Goal: Task Accomplishment & Management: Use online tool/utility

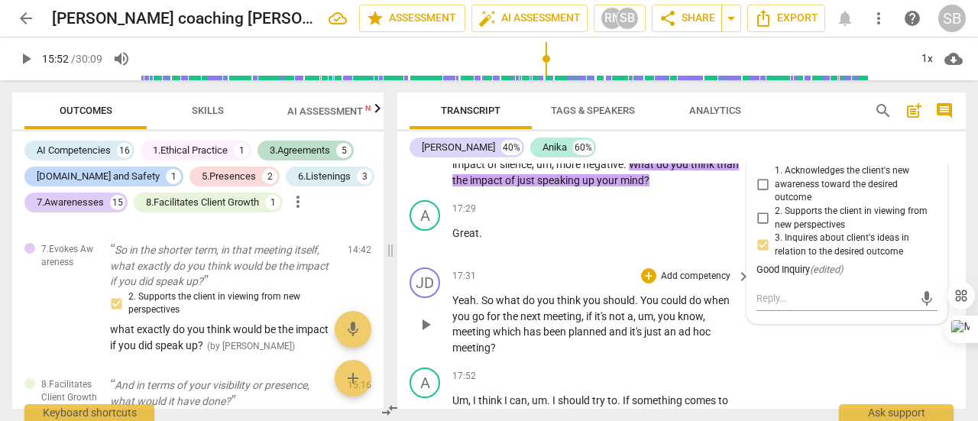
scroll to position [6088, 0]
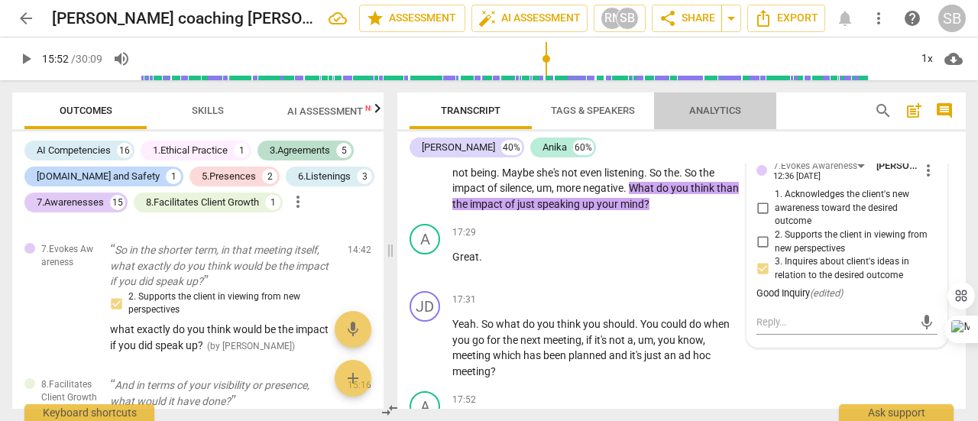
click at [709, 111] on span "Analytics" at bounding box center [715, 110] width 52 height 11
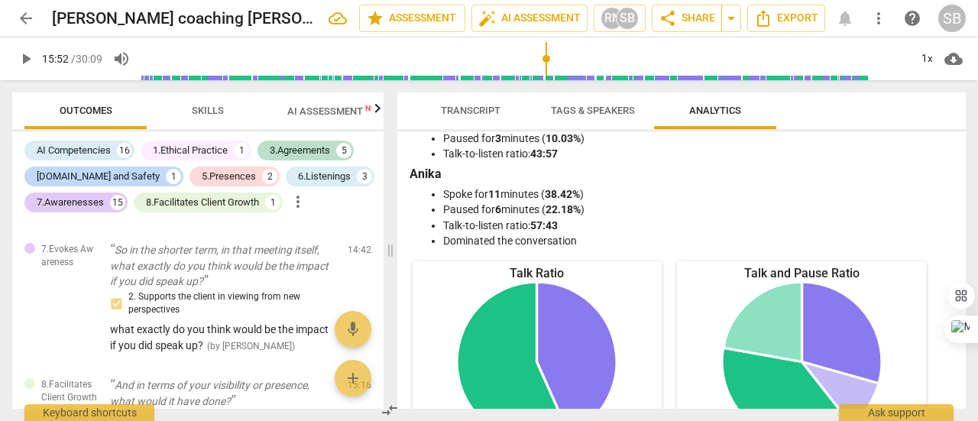
scroll to position [0, 0]
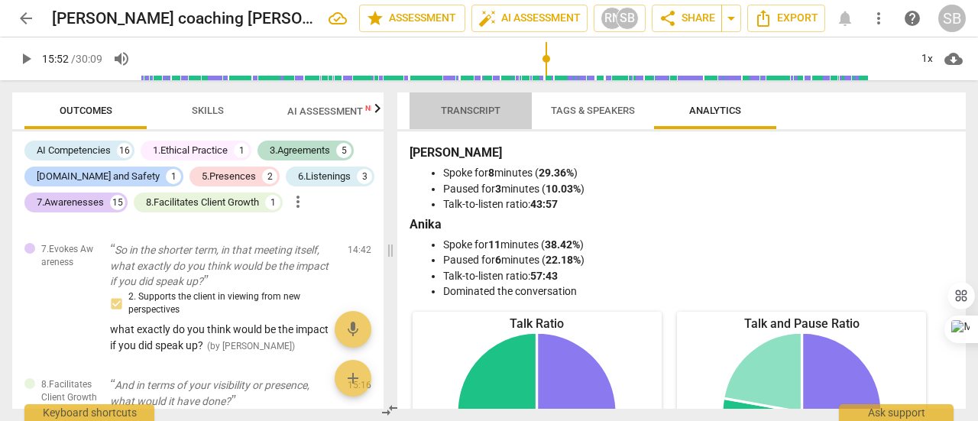
click at [461, 105] on span "Transcript" at bounding box center [471, 110] width 60 height 11
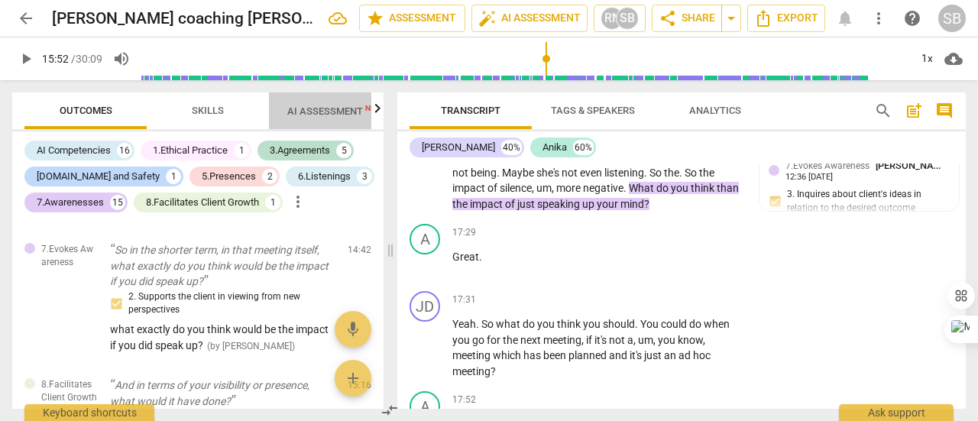
click at [309, 111] on span "AI Assessment New" at bounding box center [334, 110] width 95 height 11
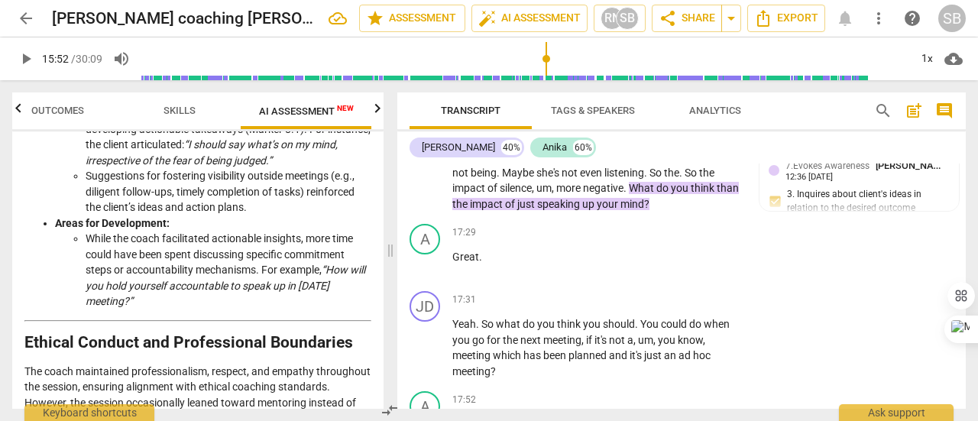
scroll to position [2445, 0]
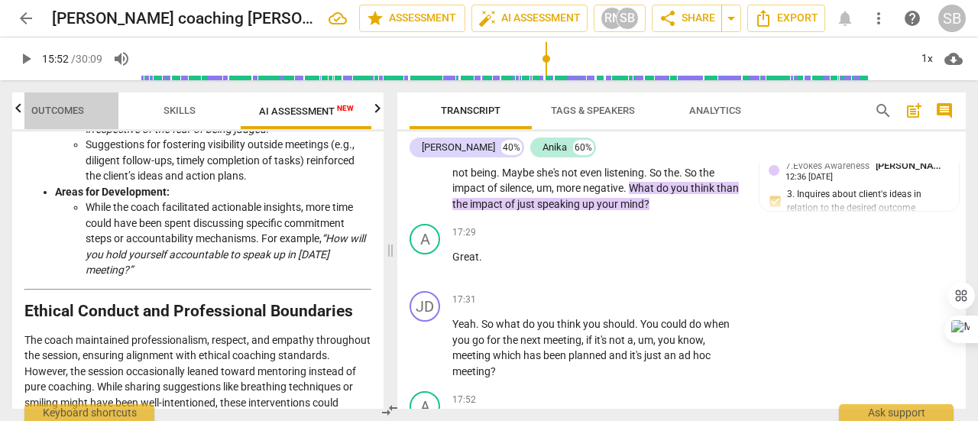
click at [52, 121] on span "Outcomes" at bounding box center [57, 111] width 89 height 21
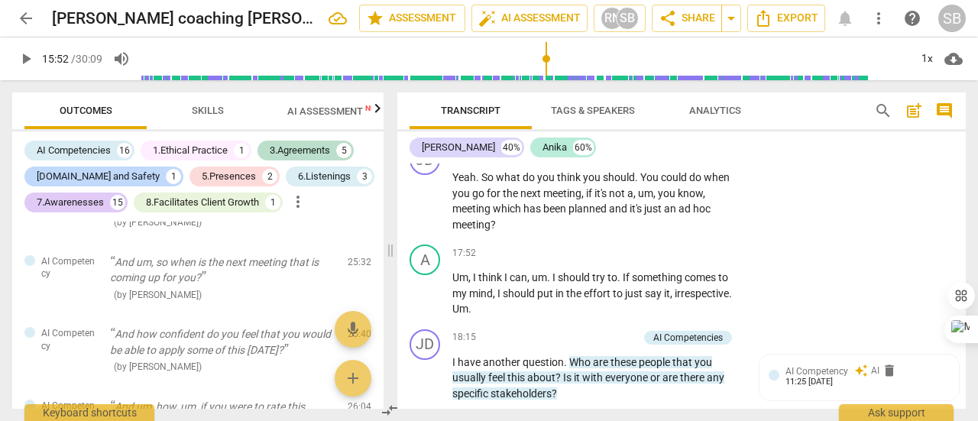
scroll to position [6347, 0]
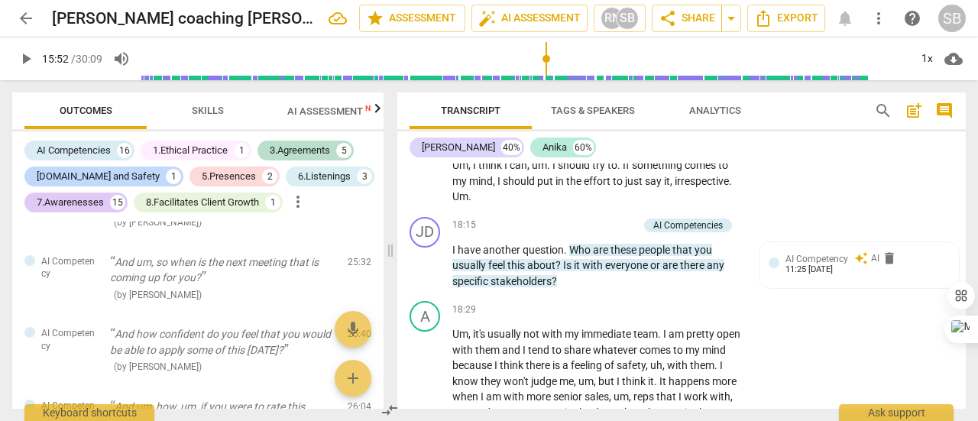
type input "952"
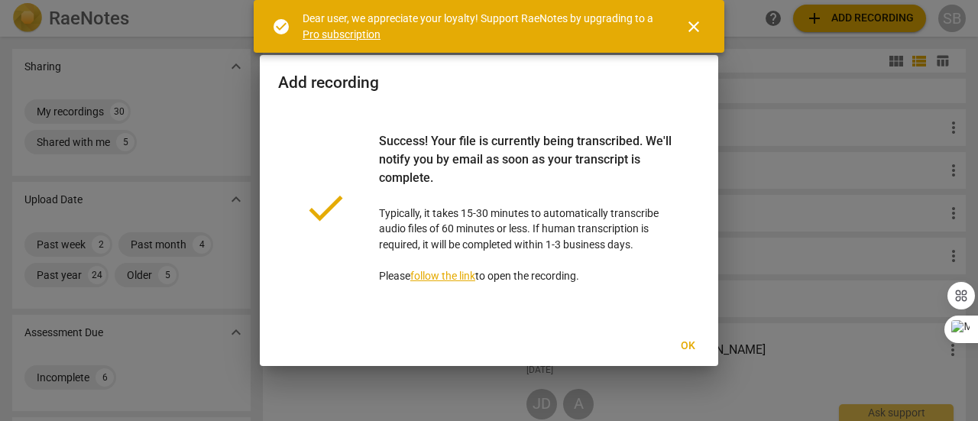
scroll to position [76, 0]
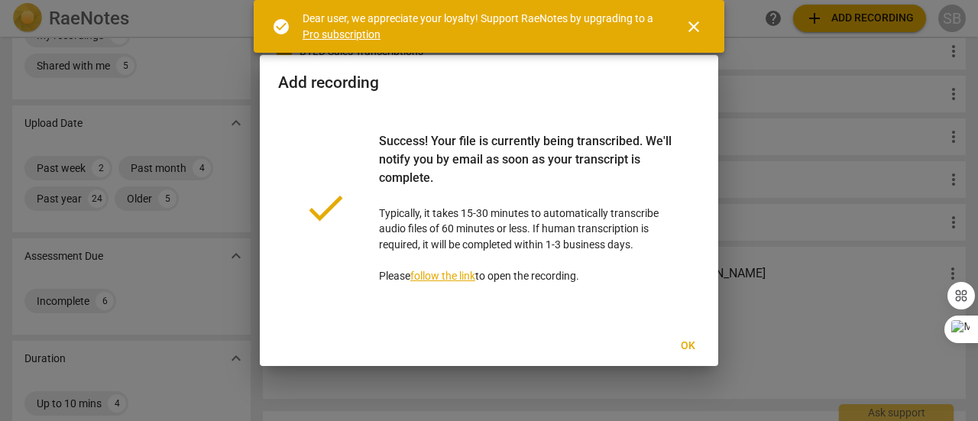
click at [688, 347] on span "Ok" at bounding box center [687, 345] width 24 height 15
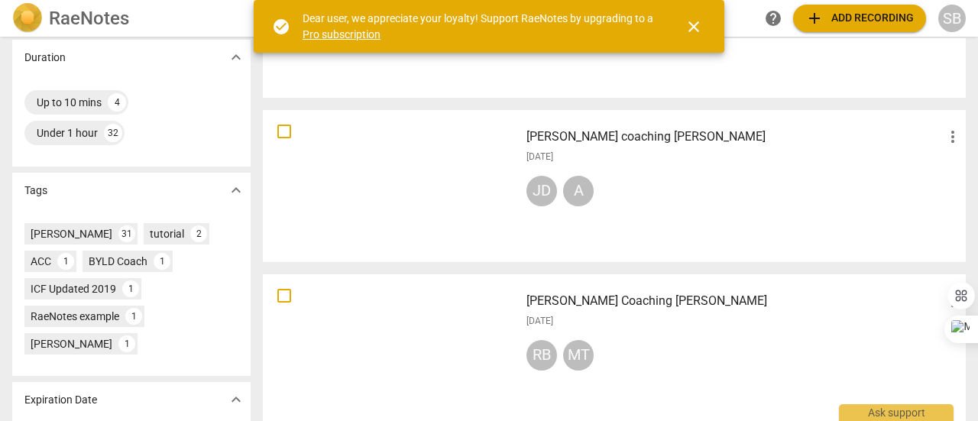
scroll to position [382, 0]
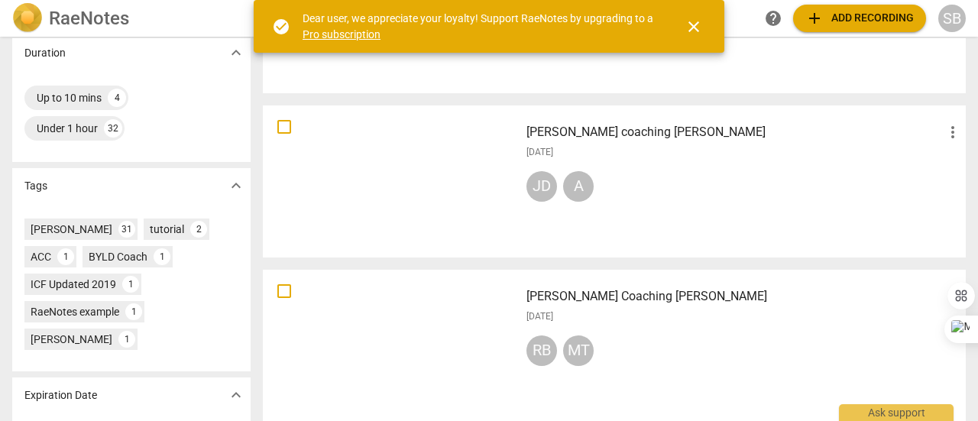
click at [768, 225] on div "Jyoti Dhir coaching Anika more_vert 2025-09-02 JD A" at bounding box center [744, 181] width 460 height 141
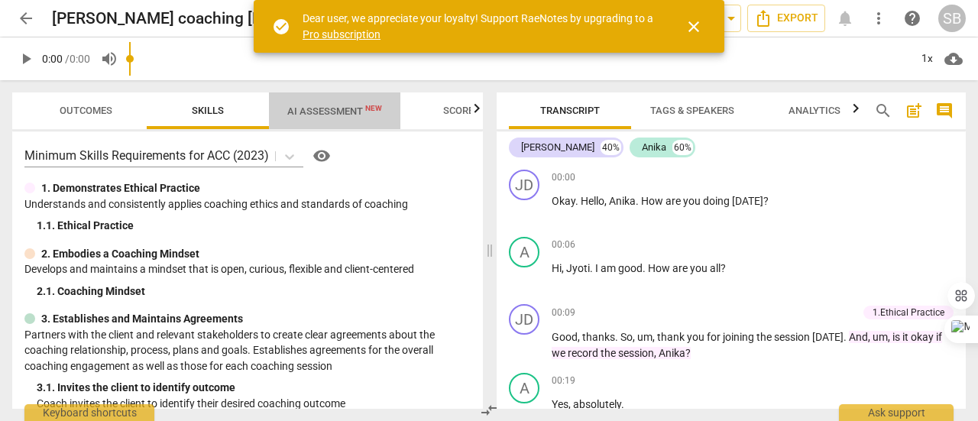
click at [335, 116] on span "AI Assessment New" at bounding box center [334, 110] width 95 height 11
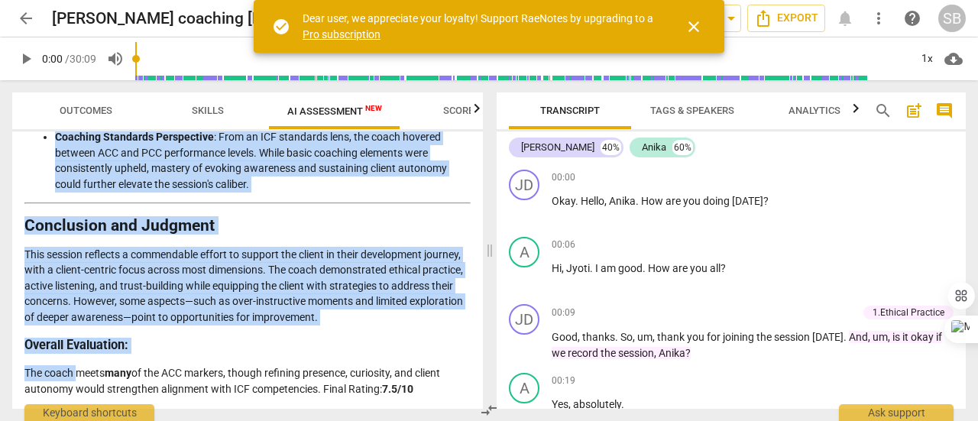
scroll to position [2794, 0]
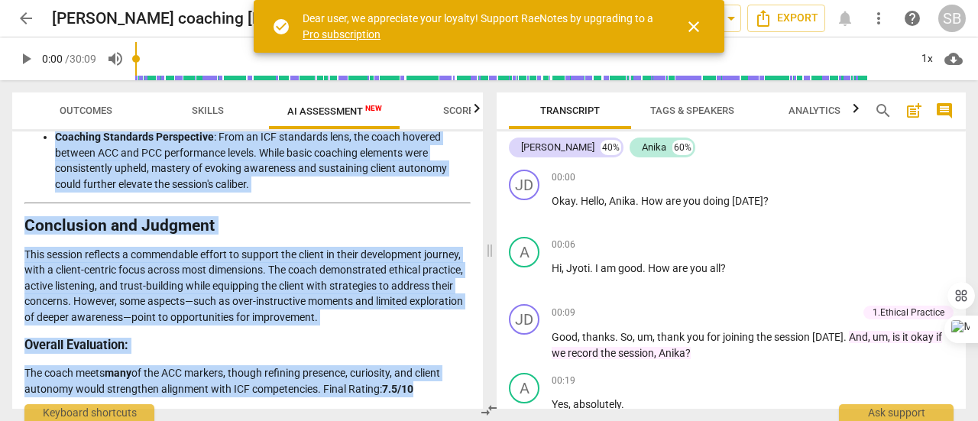
drag, startPoint x: 24, startPoint y: 178, endPoint x: 448, endPoint y: 390, distance: 473.5
copy div "Coaching Session Analysis Coach’s Approach: Overview This coaching session exhi…"
click at [691, 21] on span "close" at bounding box center [693, 27] width 18 height 18
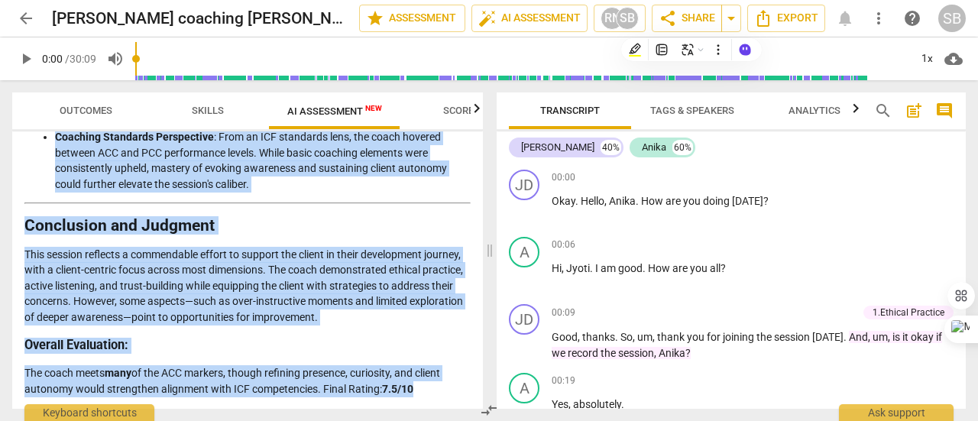
scroll to position [2718, 0]
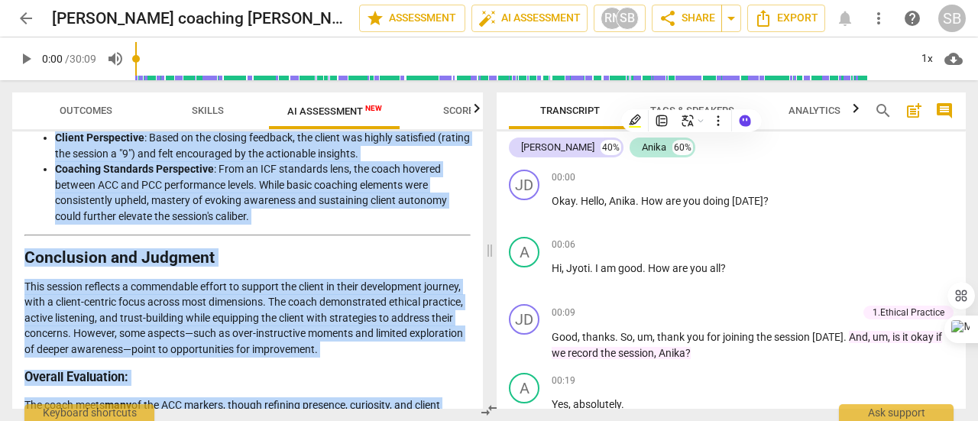
drag, startPoint x: 649, startPoint y: 115, endPoint x: 786, endPoint y: 44, distance: 154.1
click at [786, 0] on body "arrow_back Jyoti Dhir coaching Anika edit star Assessment auto_fix_high AI Asse…" at bounding box center [489, 0] width 978 height 0
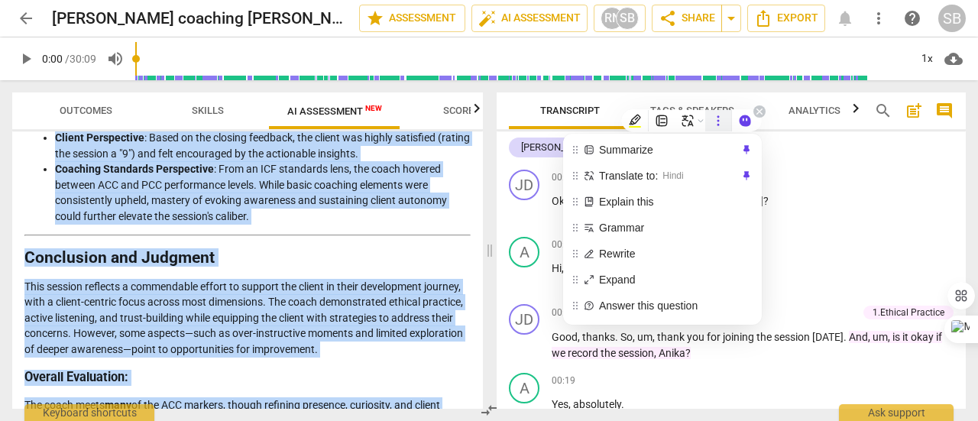
click at [722, 121] on icon at bounding box center [718, 121] width 14 height 14
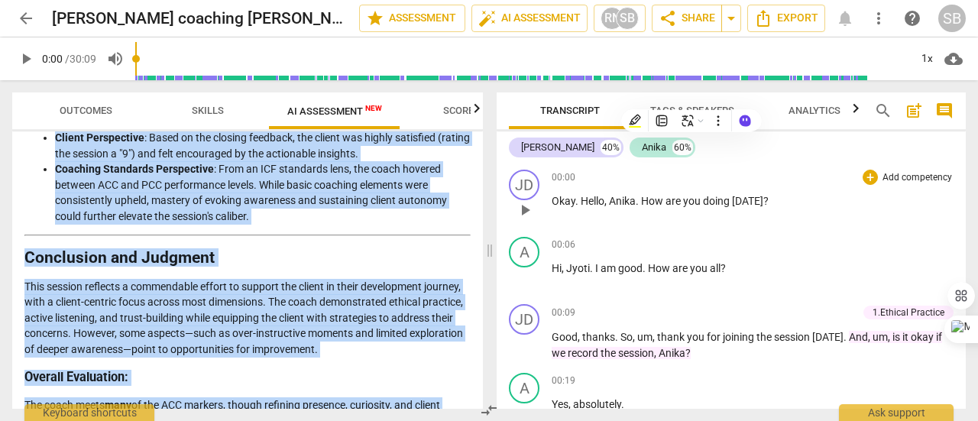
click at [801, 173] on div "00:00 + Add competency keyboard_arrow_right" at bounding box center [753, 177] width 402 height 15
click at [908, 113] on span "post_add" at bounding box center [913, 111] width 18 height 18
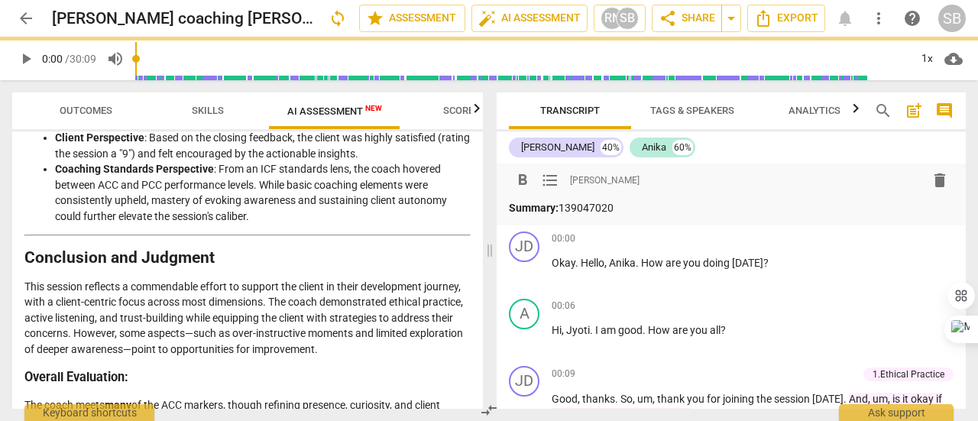
drag, startPoint x: 648, startPoint y: 206, endPoint x: 558, endPoint y: 199, distance: 90.4
click at [558, 200] on p "Summary: 139047020" at bounding box center [731, 208] width 445 height 16
click at [204, 118] on strong "Alternative Perspectives on Coach’s Performance" at bounding box center [203, 108] width 358 height 18
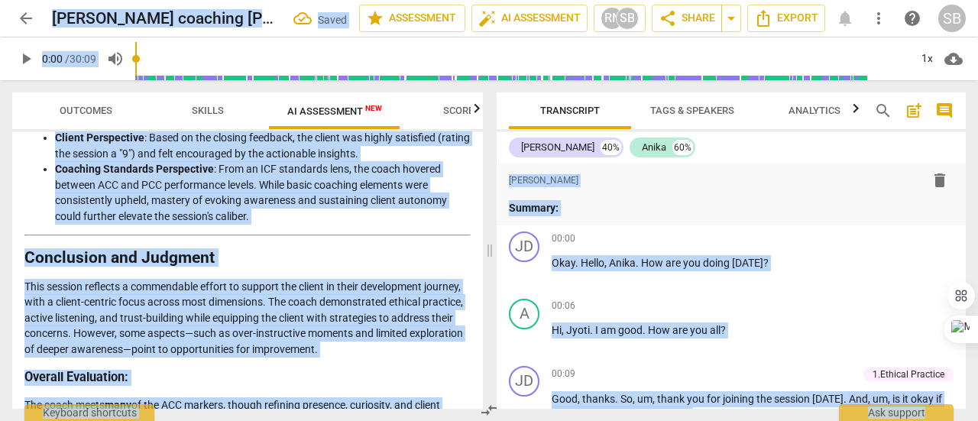
click at [204, 118] on strong "Alternative Perspectives on Coach’s Performance" at bounding box center [203, 108] width 358 height 18
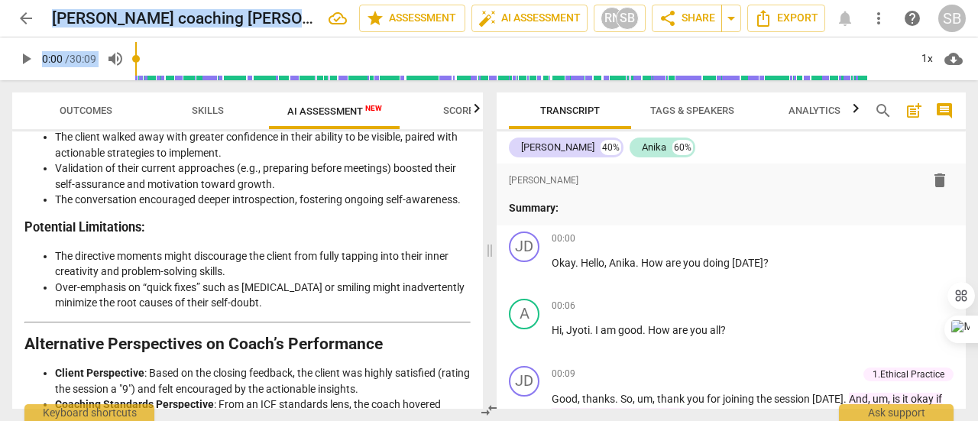
scroll to position [2794, 0]
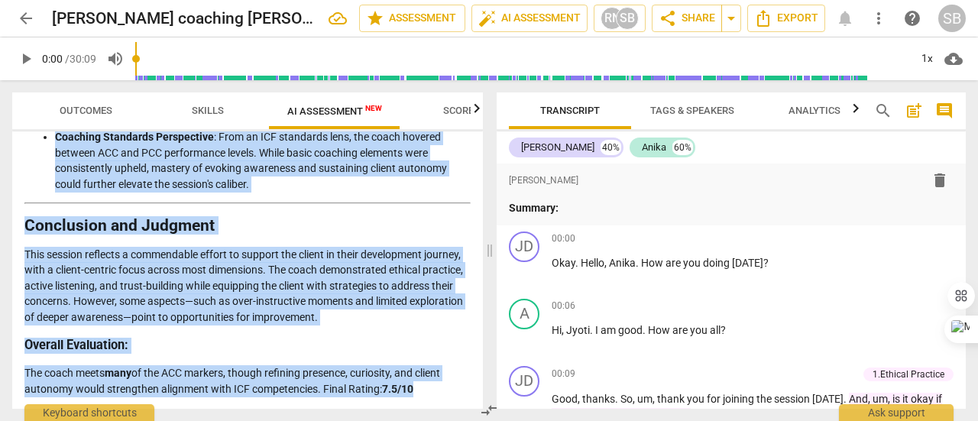
drag, startPoint x: 24, startPoint y: 180, endPoint x: 418, endPoint y: 387, distance: 444.9
copy div "Coaching Session Analysis Coach’s Approach: Overview This coaching session exhi…"
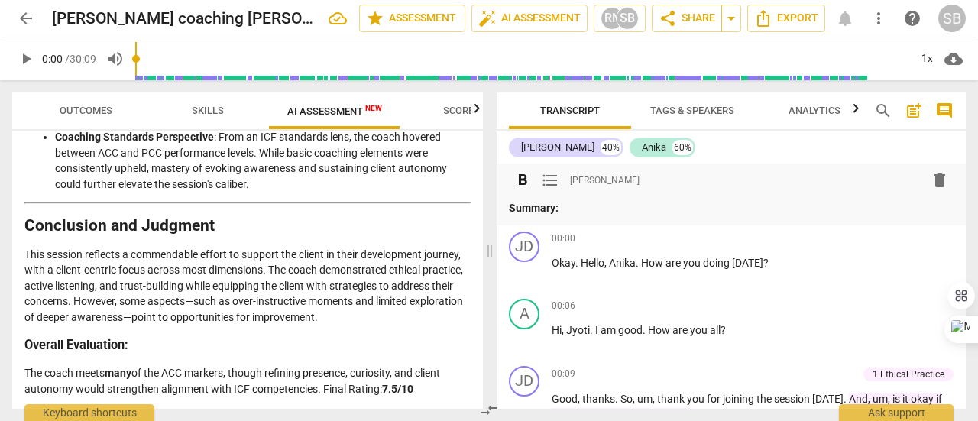
click at [570, 188] on div "format_bold format_list_bulleted Sandeep Budhiraja delete" at bounding box center [731, 181] width 445 height 28
click at [571, 180] on span "[PERSON_NAME]" at bounding box center [605, 180] width 70 height 13
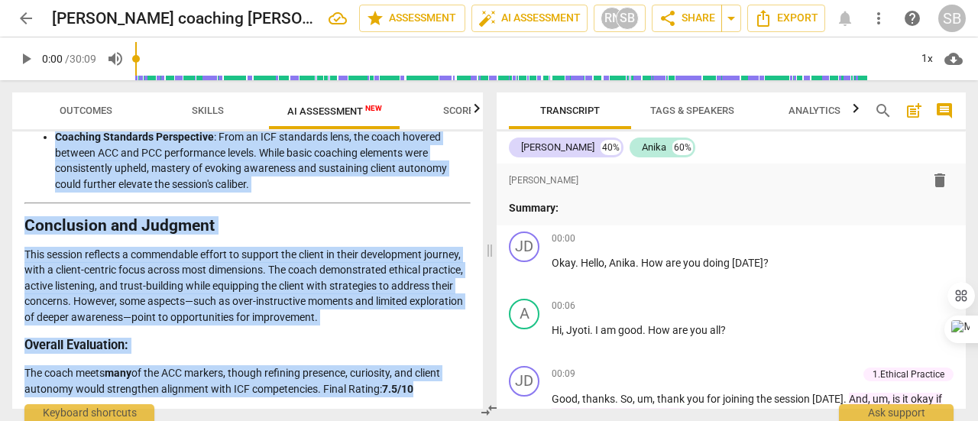
drag, startPoint x: 24, startPoint y: 179, endPoint x: 431, endPoint y: 395, distance: 460.3
copy div "Coaching Session Analysis Coach’s Approach: Overview This coaching session exhi…"
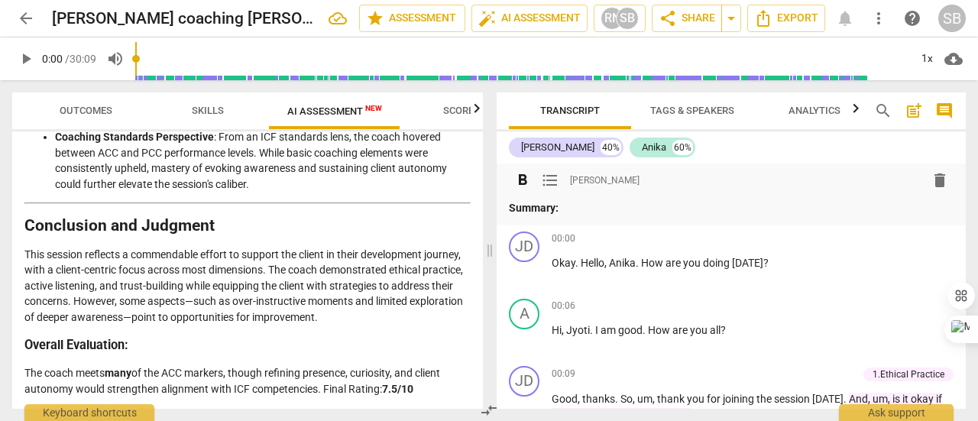
click at [620, 181] on span "[PERSON_NAME]" at bounding box center [605, 180] width 70 height 13
click at [587, 208] on p "Summary:" at bounding box center [731, 208] width 445 height 16
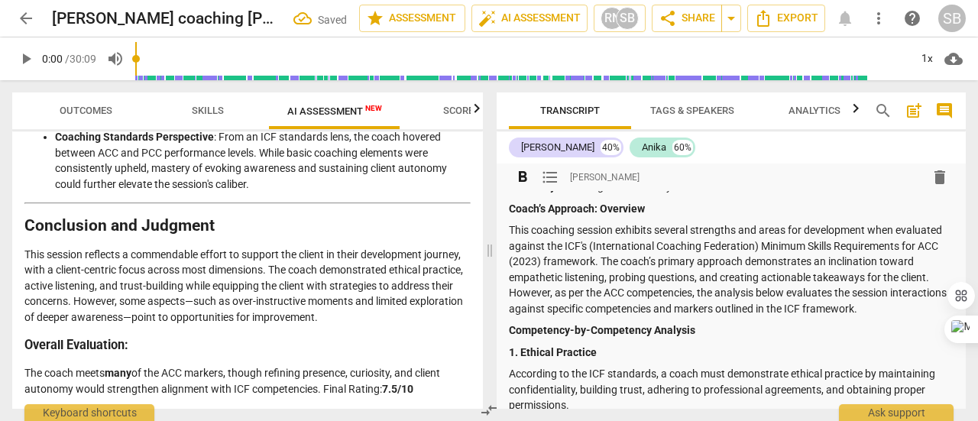
scroll to position [0, 0]
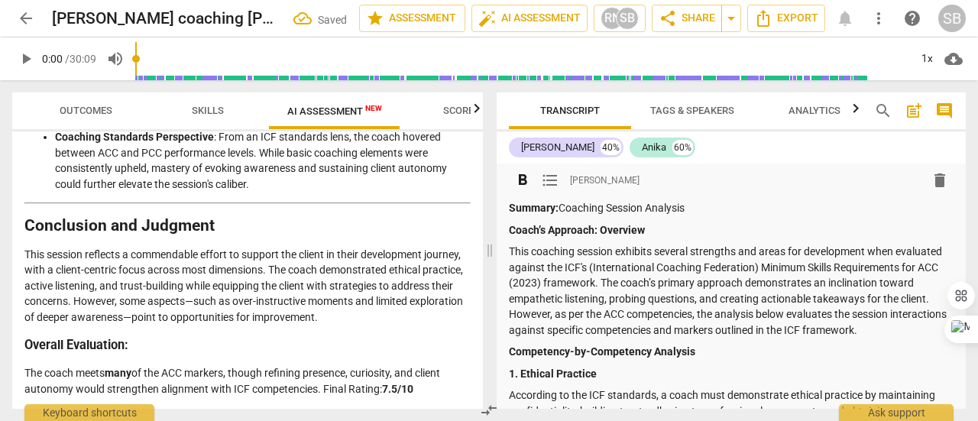
click at [559, 204] on p "Summary: Coaching Session Analysis" at bounding box center [731, 208] width 445 height 16
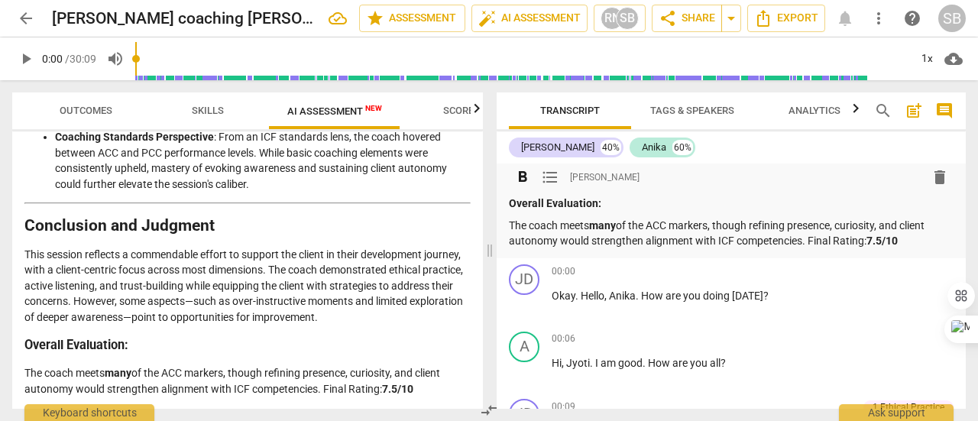
scroll to position [2979, 0]
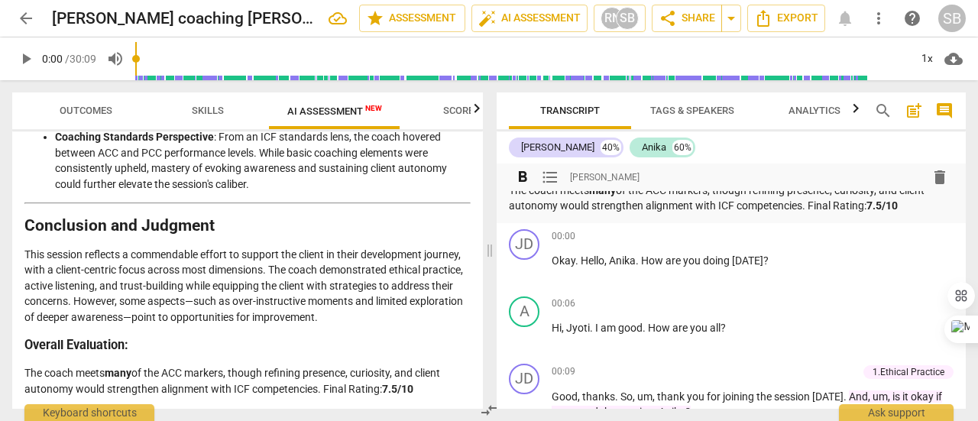
click at [874, 212] on strong "7.5/10" at bounding box center [881, 205] width 31 height 12
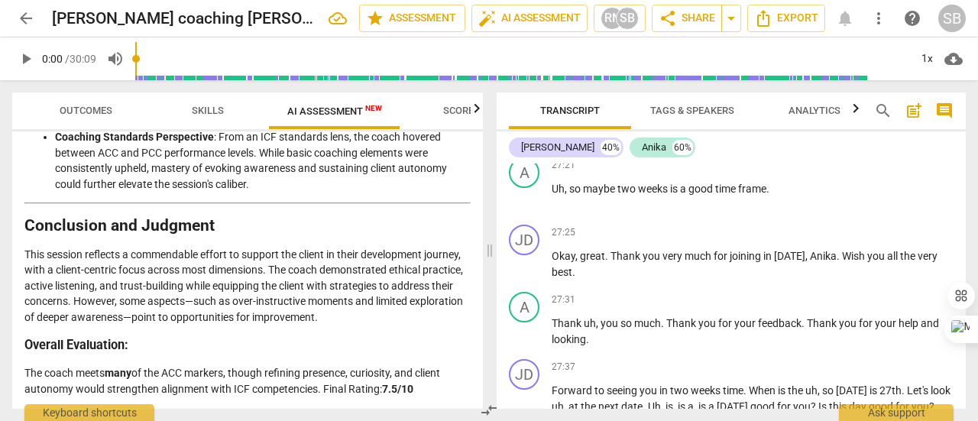
scroll to position [11971, 0]
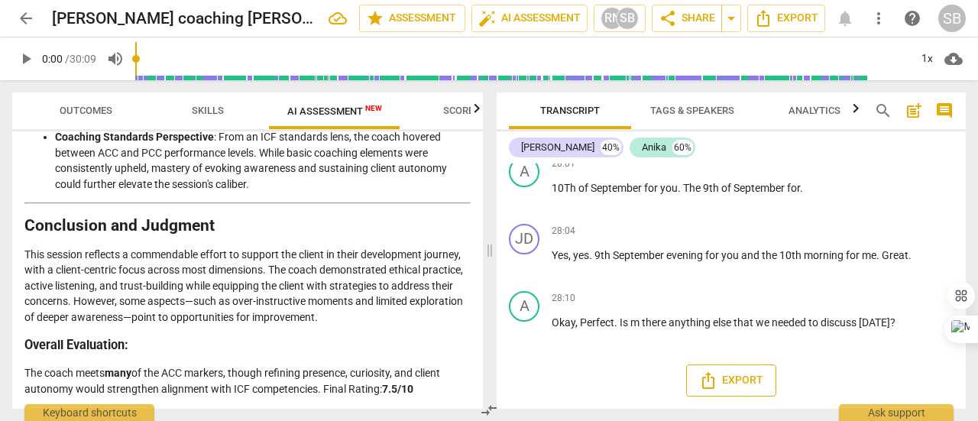
click at [726, 385] on span "Export" at bounding box center [731, 380] width 64 height 18
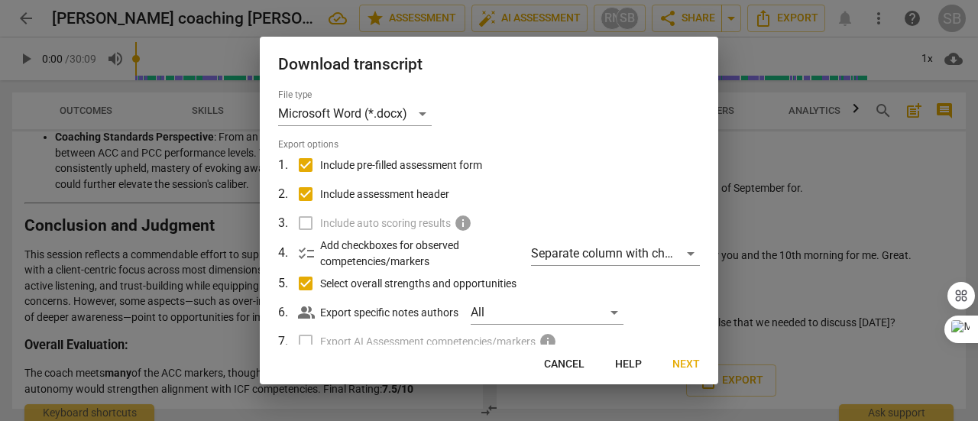
click at [675, 366] on span "Next" at bounding box center [686, 364] width 28 height 15
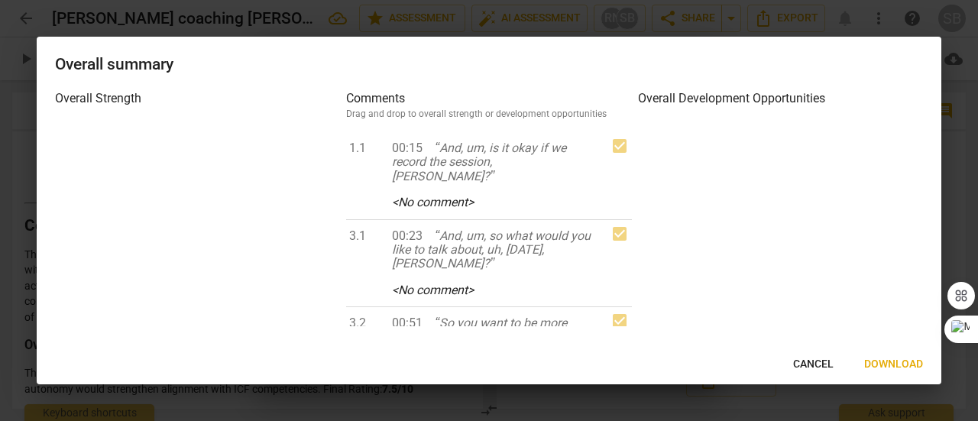
click at [895, 358] on span "Download" at bounding box center [893, 364] width 59 height 15
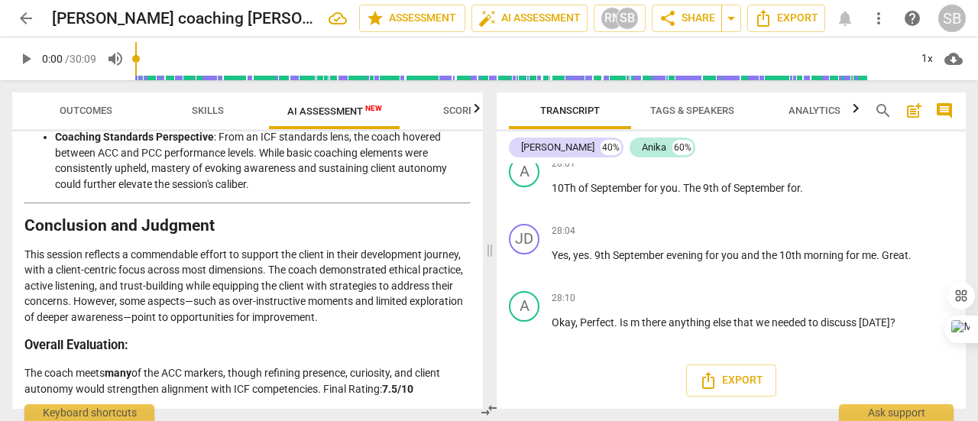
click at [15, 19] on span "arrow_back" at bounding box center [26, 18] width 28 height 18
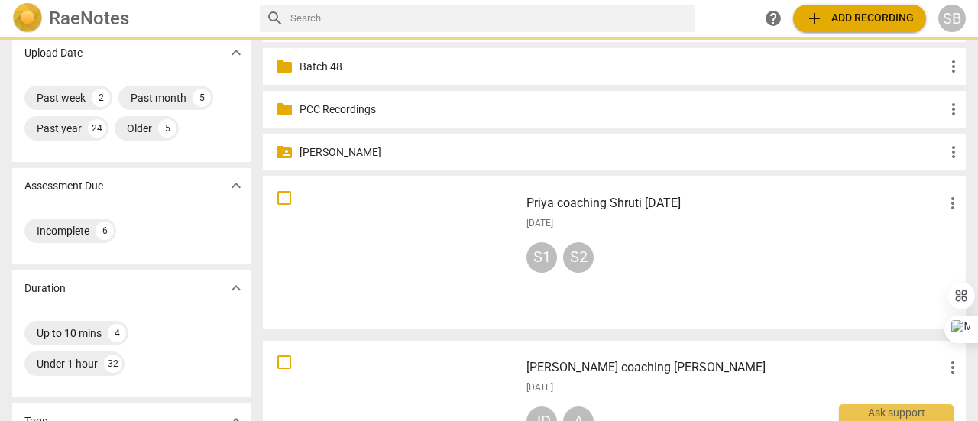
scroll to position [153, 0]
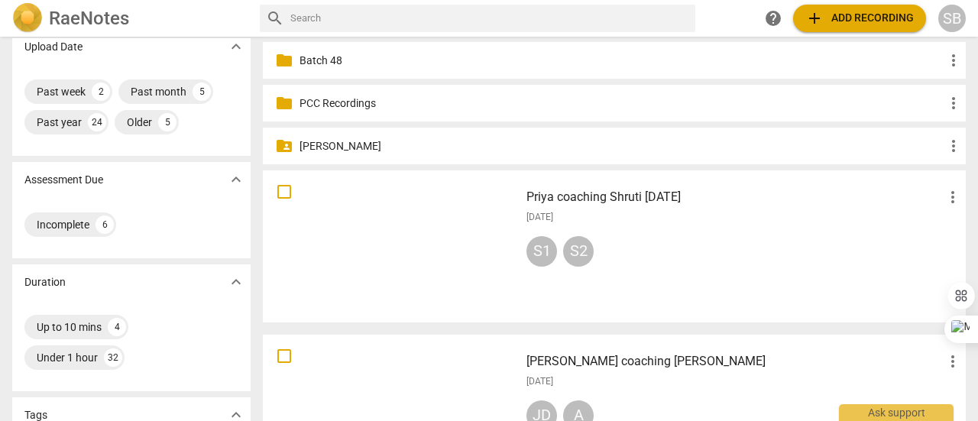
click at [761, 231] on div "Priya coaching Shruti 21-Aug-25 more_vert 2025-09-02 S1 S2" at bounding box center [744, 246] width 460 height 141
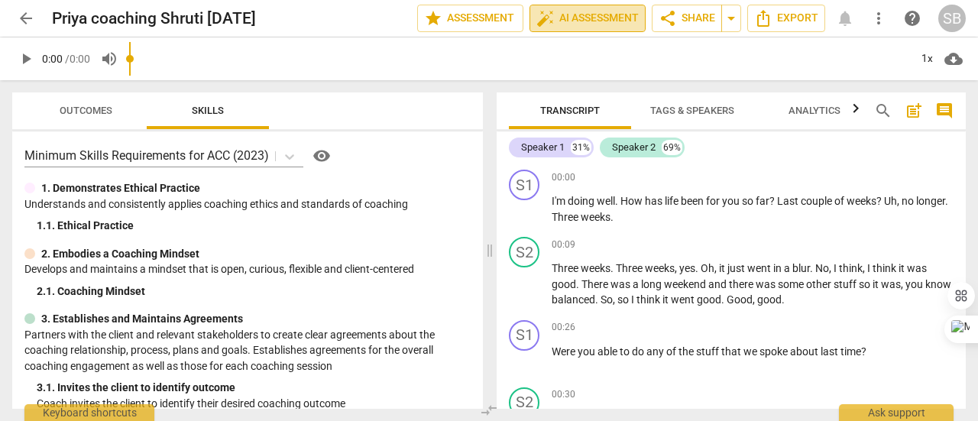
click at [605, 18] on span "auto_fix_high AI Assessment" at bounding box center [587, 18] width 102 height 18
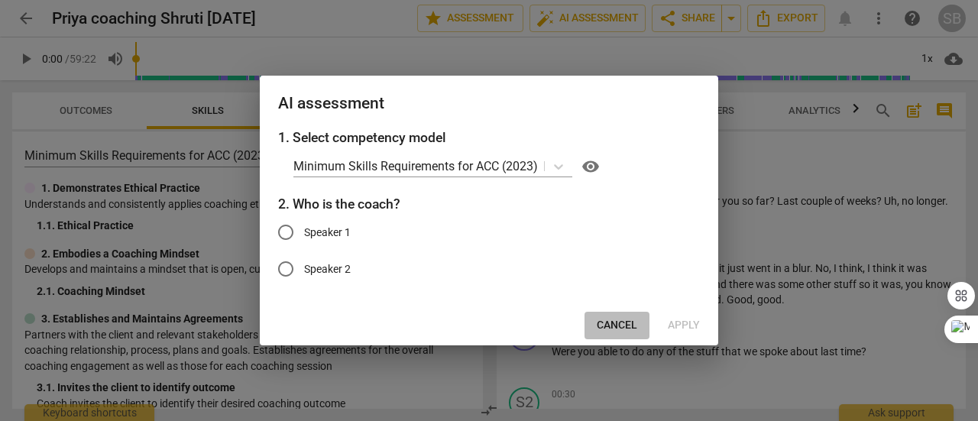
click at [627, 323] on span "Cancel" at bounding box center [617, 325] width 40 height 15
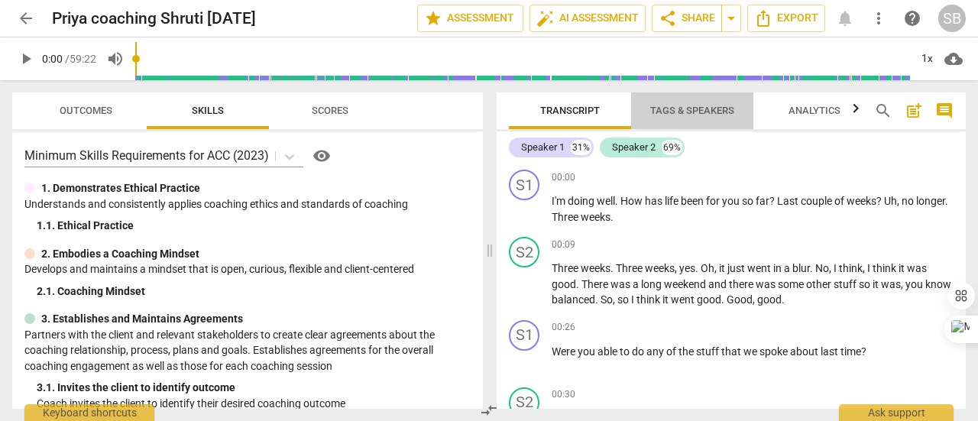
click at [678, 118] on span "Tags & Speakers" at bounding box center [692, 111] width 121 height 21
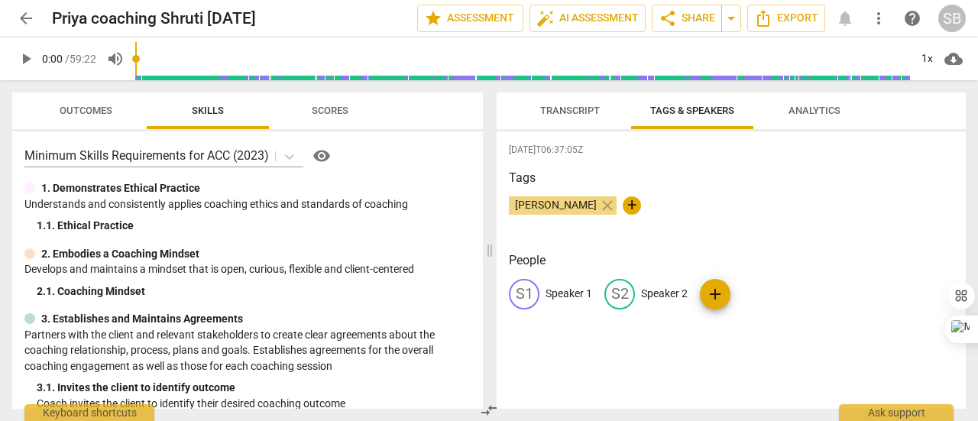
click at [558, 120] on span "Transcript" at bounding box center [570, 111] width 96 height 21
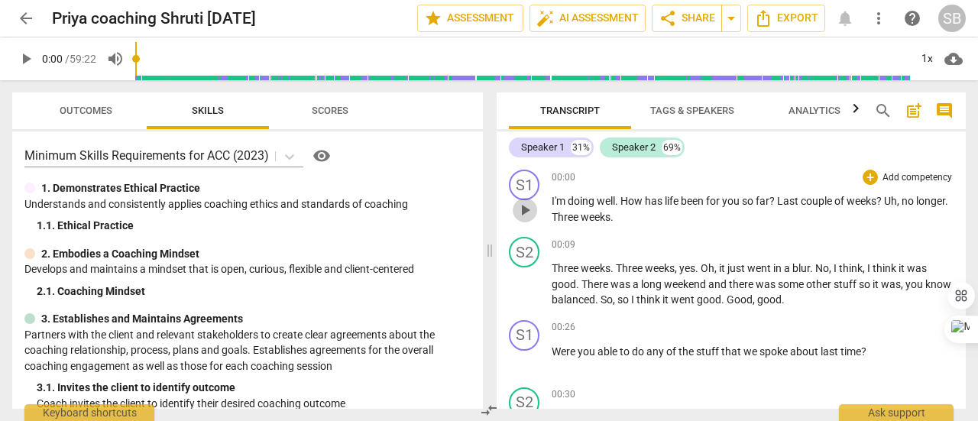
click at [527, 212] on span "play_arrow" at bounding box center [525, 210] width 18 height 18
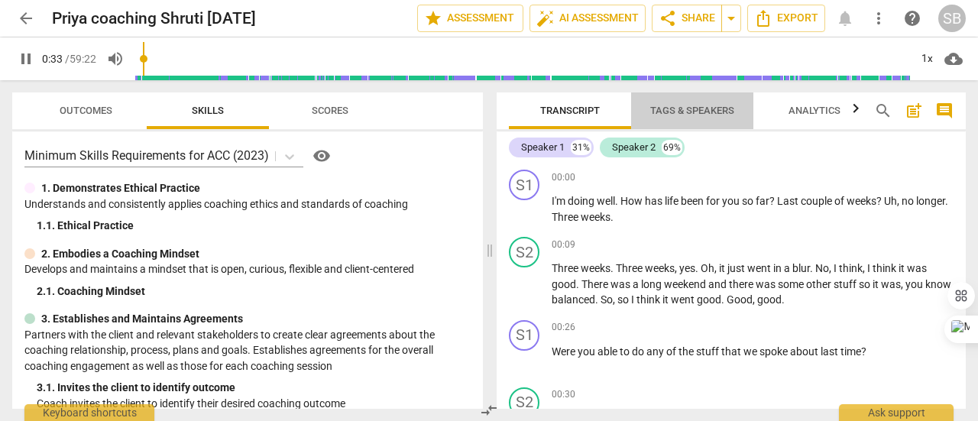
click at [697, 113] on span "Tags & Speakers" at bounding box center [692, 110] width 84 height 11
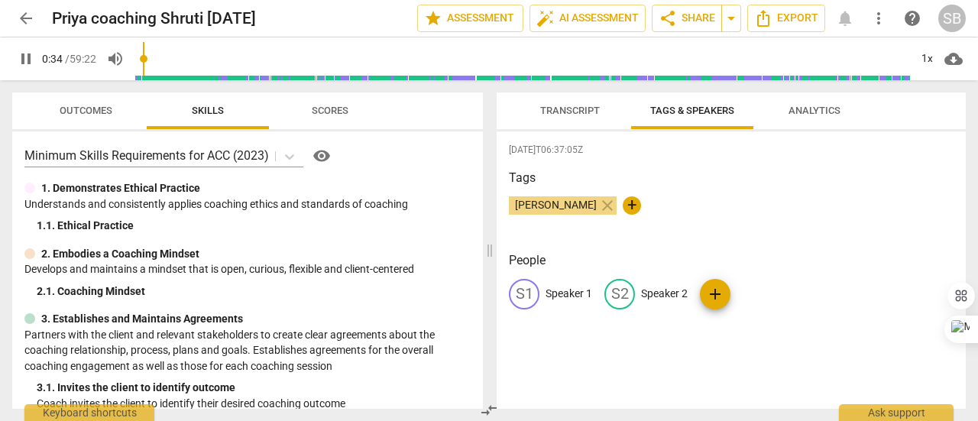
click at [573, 296] on p "Speaker 1" at bounding box center [568, 294] width 47 height 16
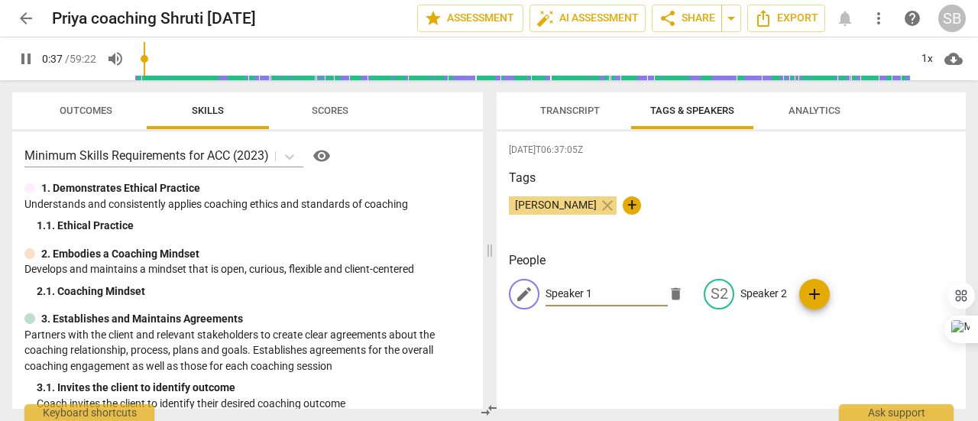
type input "38"
type input "P"
type input "40"
type input "Pri"
type input "44"
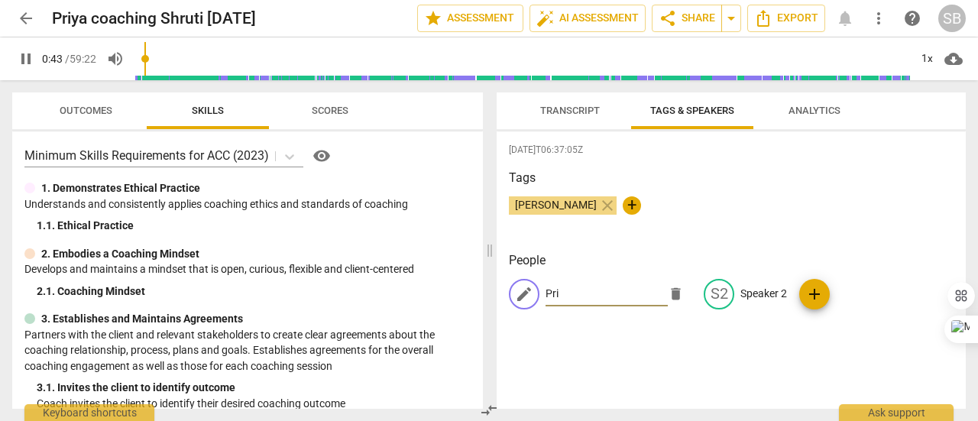
type input "Pri"
click at [585, 299] on input "Pri" at bounding box center [606, 294] width 122 height 24
type input "127"
type input "128"
paste input "Priyamvada"
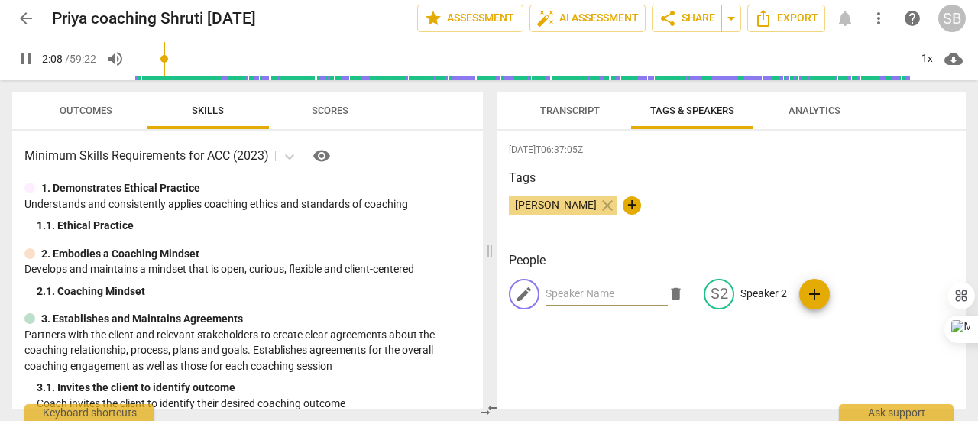
type input "Priyamvada"
type input "130"
type input "Priyamvada"
click at [762, 293] on p "Speaker 2" at bounding box center [763, 294] width 47 height 16
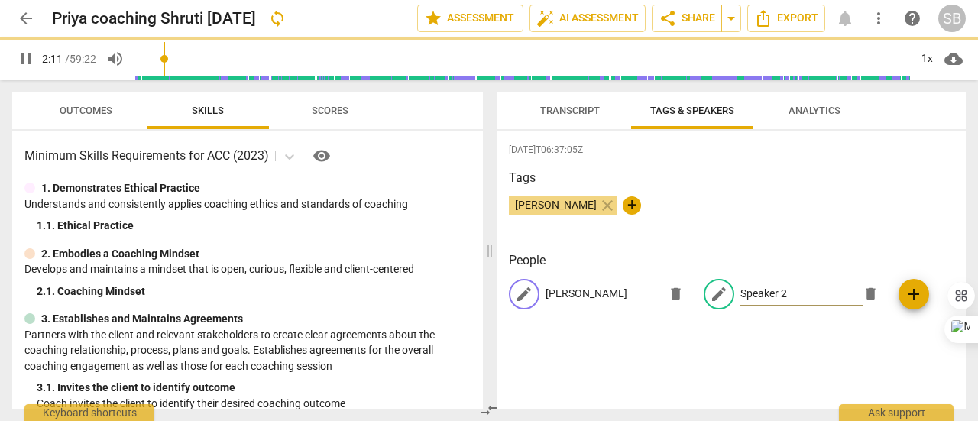
type input "132"
type input "S"
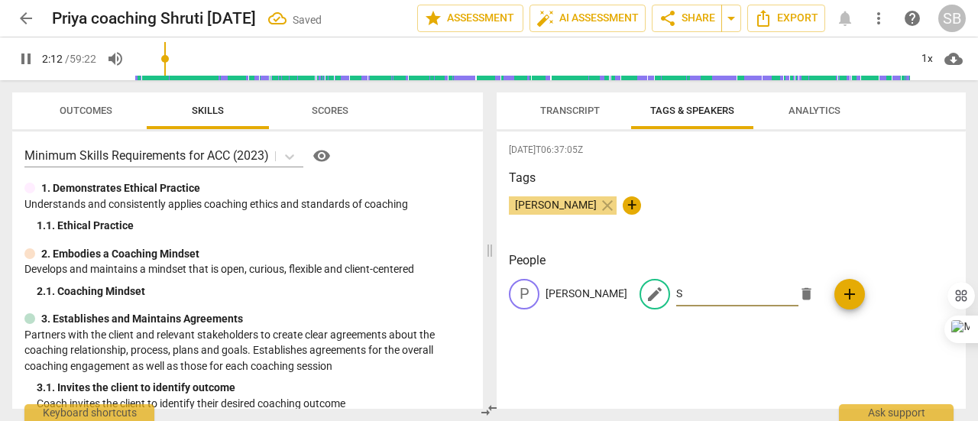
type input "133"
type input "Sh"
type input "136"
type input "Shu"
type input "136"
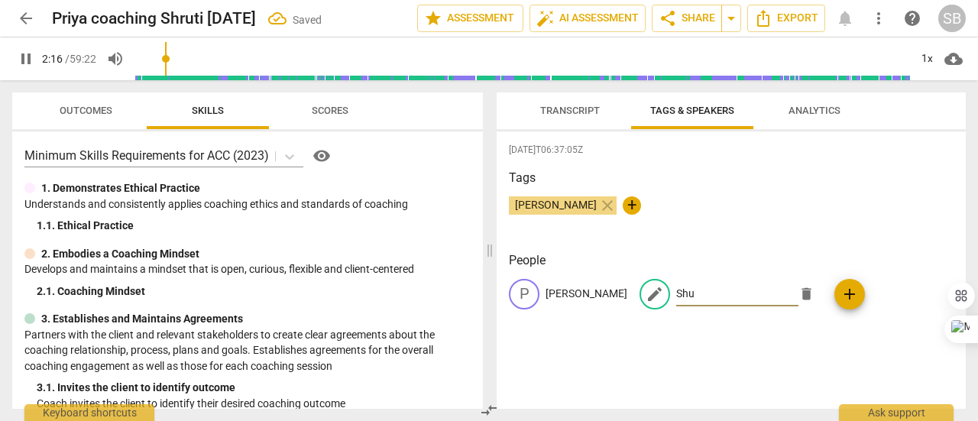
type input "Shur"
type input "140"
type input "Shu"
type input "140"
type input "Sh"
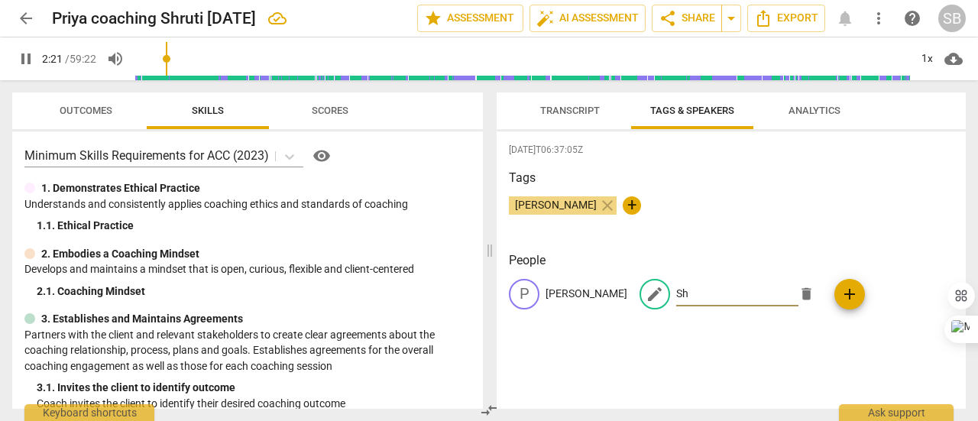
type input "141"
type input "Shri"
type input "142"
type input "Shr"
type input "142"
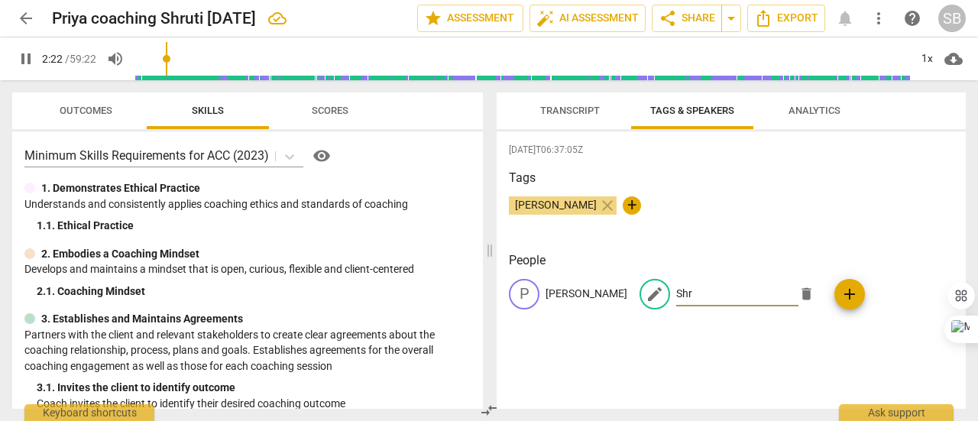
type input "Shru"
type input "143"
type input "Shruti"
type input "145"
type input "Shruti"
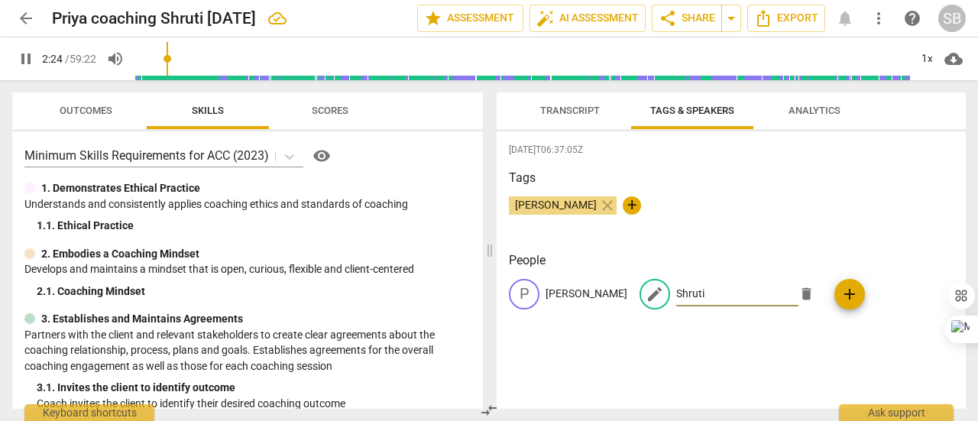
click at [581, 115] on span "Transcript" at bounding box center [570, 110] width 60 height 11
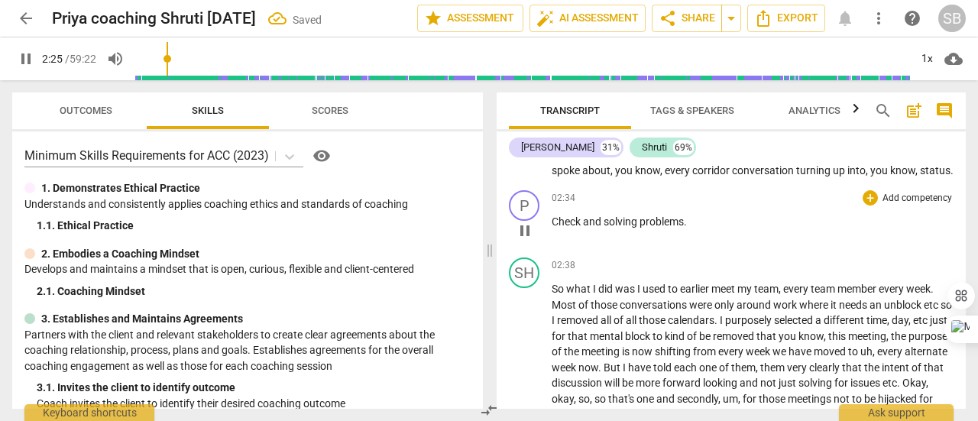
scroll to position [260, 0]
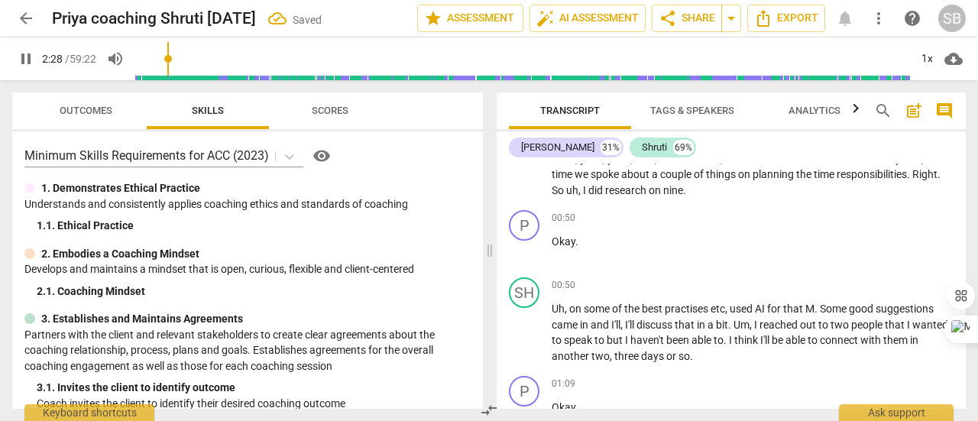
click at [839, 112] on span "Analytics" at bounding box center [814, 110] width 52 height 11
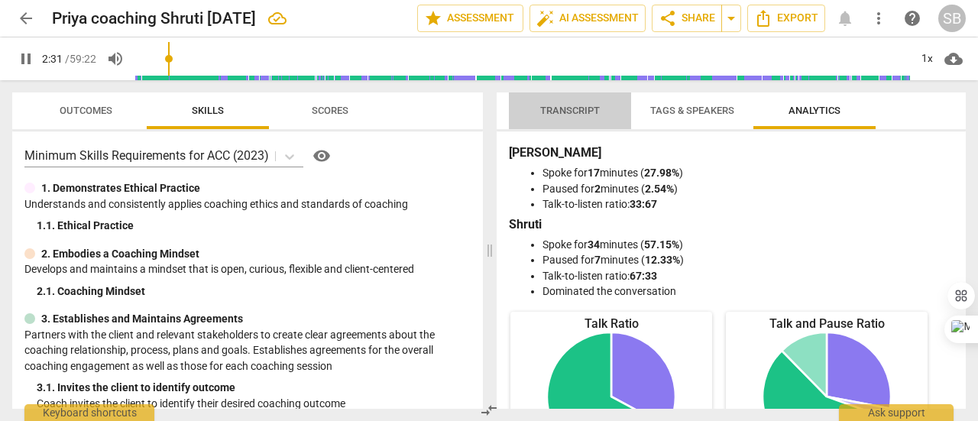
click at [570, 113] on span "Transcript" at bounding box center [570, 110] width 60 height 11
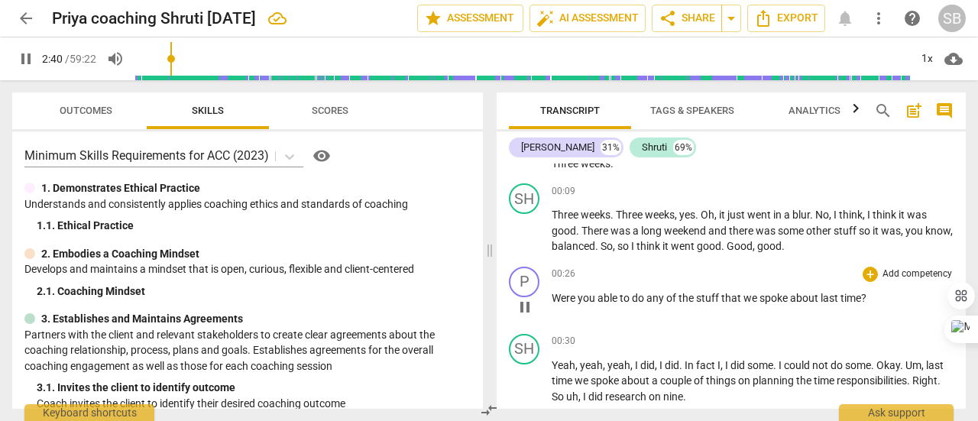
scroll to position [76, 0]
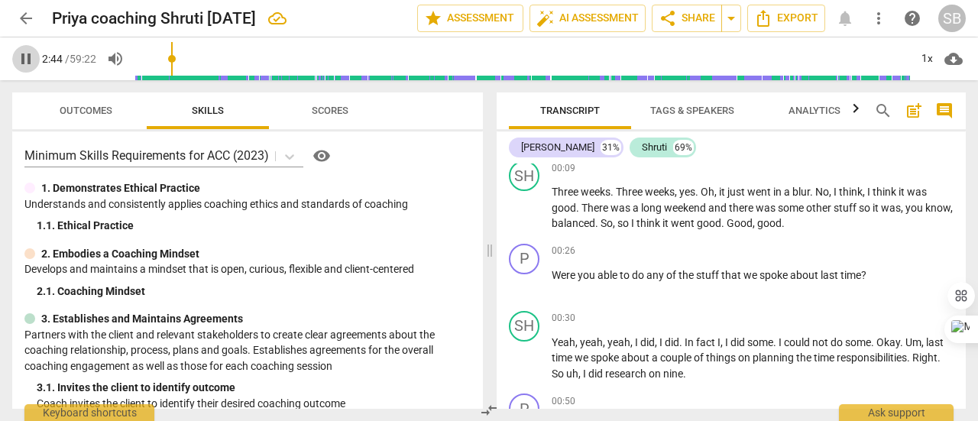
click at [24, 61] on span "pause" at bounding box center [26, 59] width 18 height 18
type input "164"
click at [623, 18] on span "auto_fix_high AI Assessment" at bounding box center [587, 18] width 102 height 18
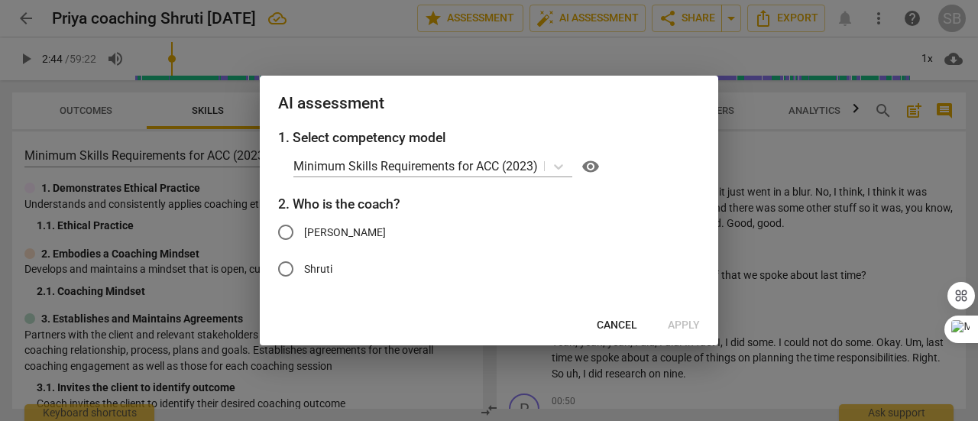
click at [319, 227] on span "Priyamvada" at bounding box center [345, 233] width 82 height 16
click at [304, 227] on input "Priyamvada" at bounding box center [285, 232] width 37 height 37
radio input "true"
click at [693, 320] on span "Apply" at bounding box center [684, 325] width 32 height 15
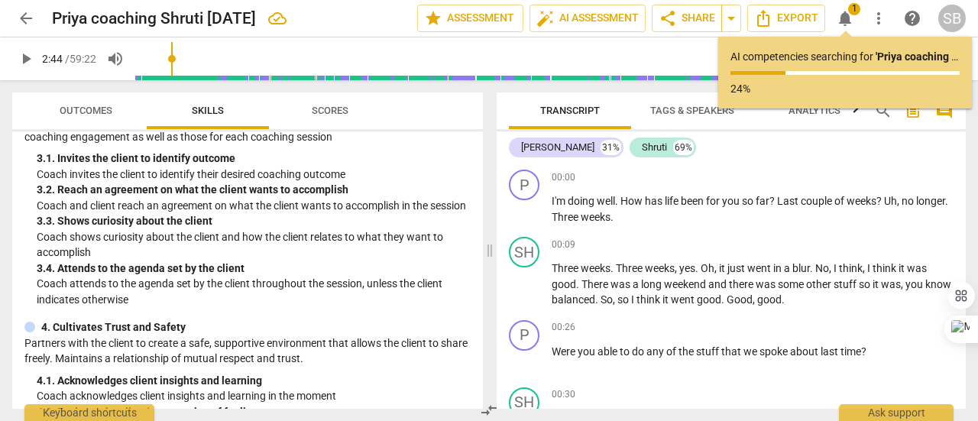
scroll to position [0, 0]
